Goal: Information Seeking & Learning: Learn about a topic

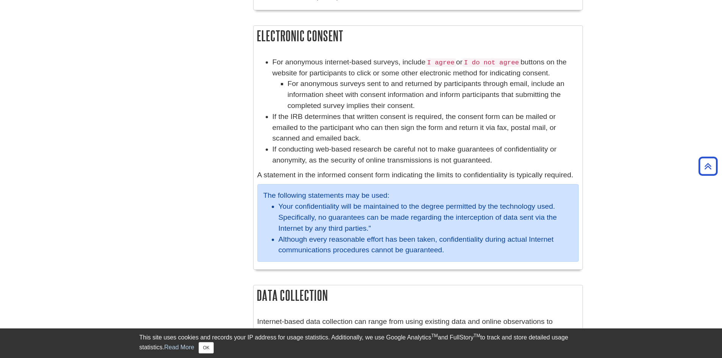
scroll to position [530, 0]
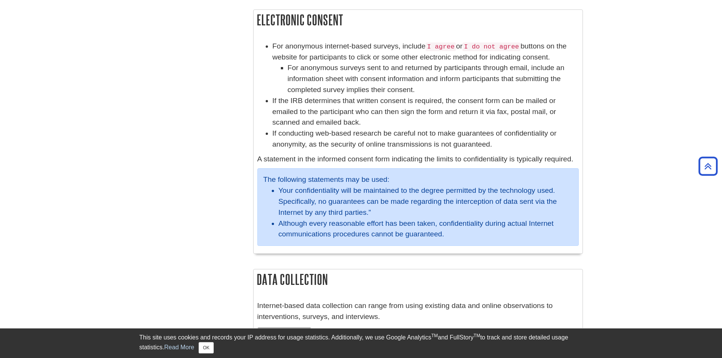
click at [334, 158] on p "A statement in the informed consent form indicating the limits to confidentiali…" at bounding box center [417, 159] width 321 height 11
click at [367, 69] on li "For anonymous surveys sent to and returned by participants through email, inclu…" at bounding box center [432, 78] width 291 height 33
click at [424, 156] on p "A statement in the informed consent form indicating the limits to confidentiali…" at bounding box center [417, 159] width 321 height 11
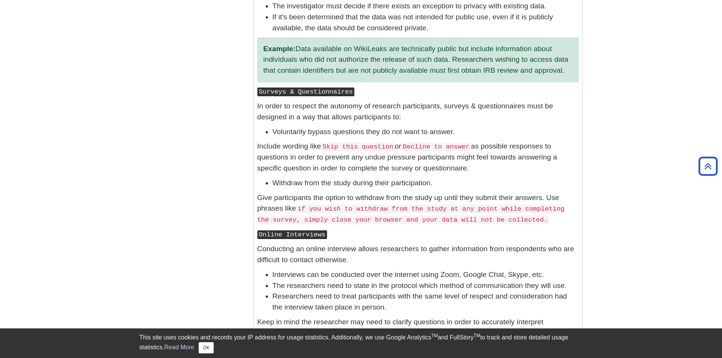
scroll to position [909, 0]
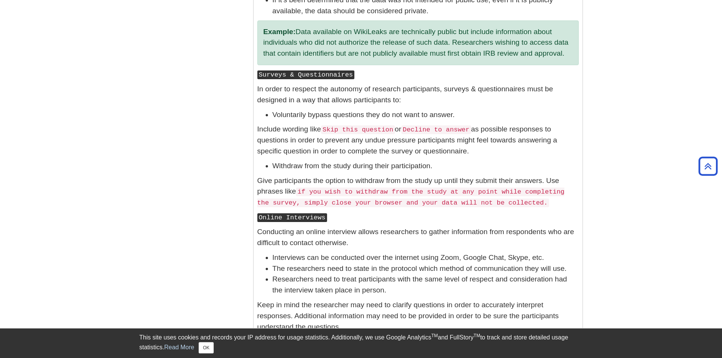
click at [428, 195] on code "if you wish to withdraw from the study at any point while completing the survey…" at bounding box center [410, 197] width 307 height 20
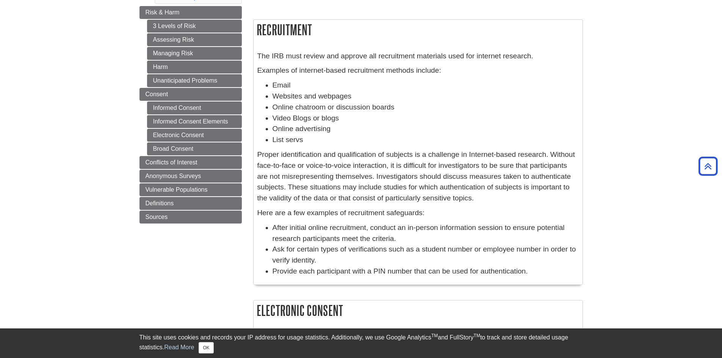
scroll to position [227, 0]
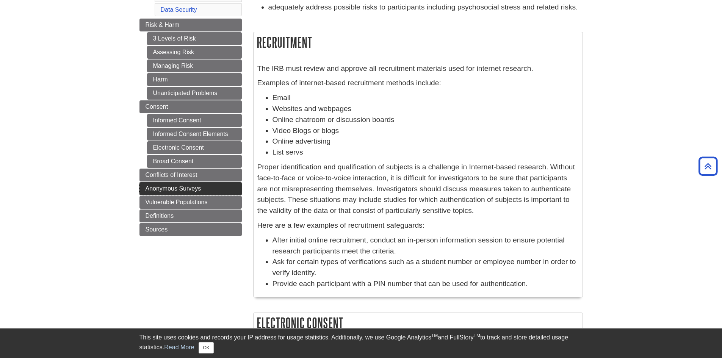
click at [192, 183] on link "Anonymous Surveys" at bounding box center [190, 188] width 102 height 13
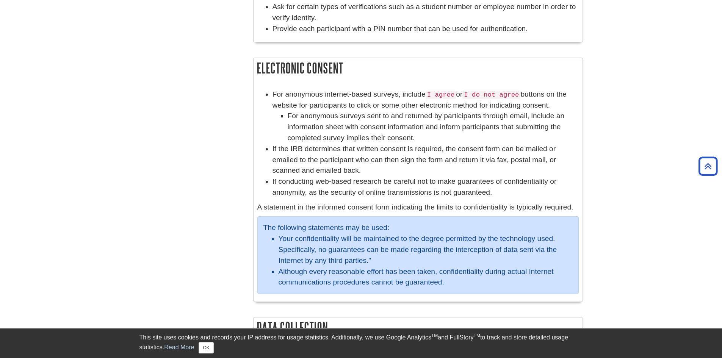
scroll to position [492, 0]
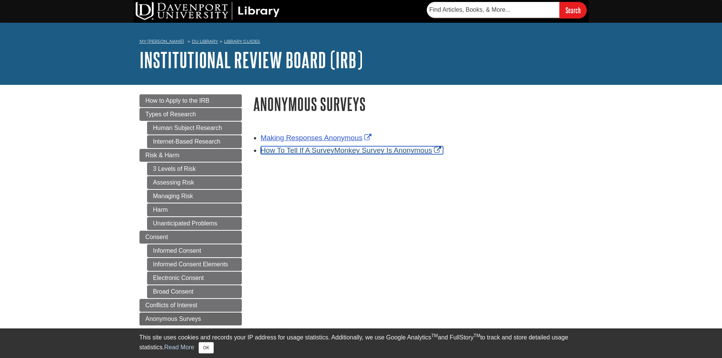
click at [419, 152] on link "How To Tell If A SurveyMonkey Survey Is Anonymous" at bounding box center [352, 150] width 183 height 8
